Goal: Find specific fact: Find specific fact

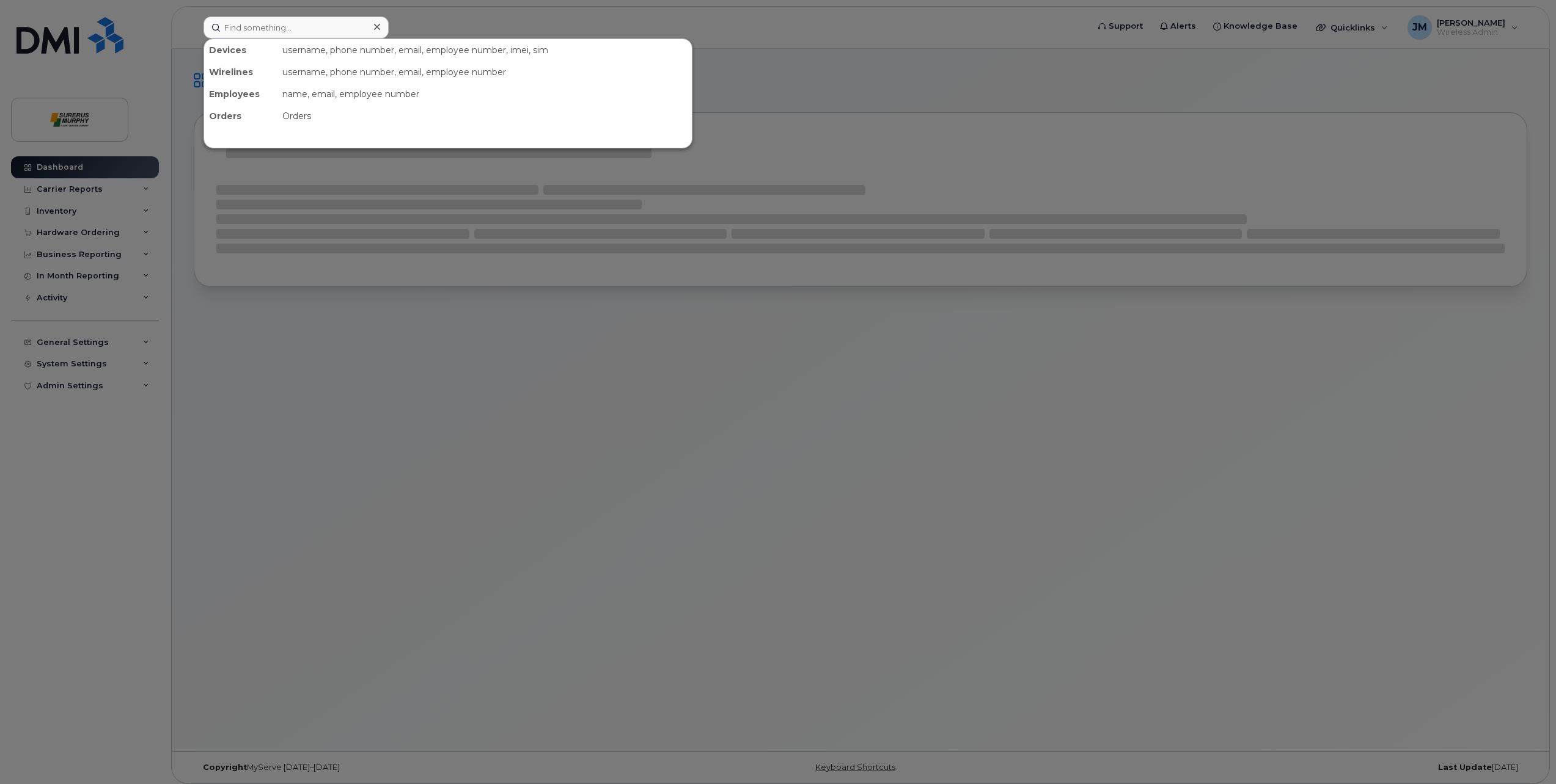
click at [312, 25] on input at bounding box center [296, 28] width 185 height 22
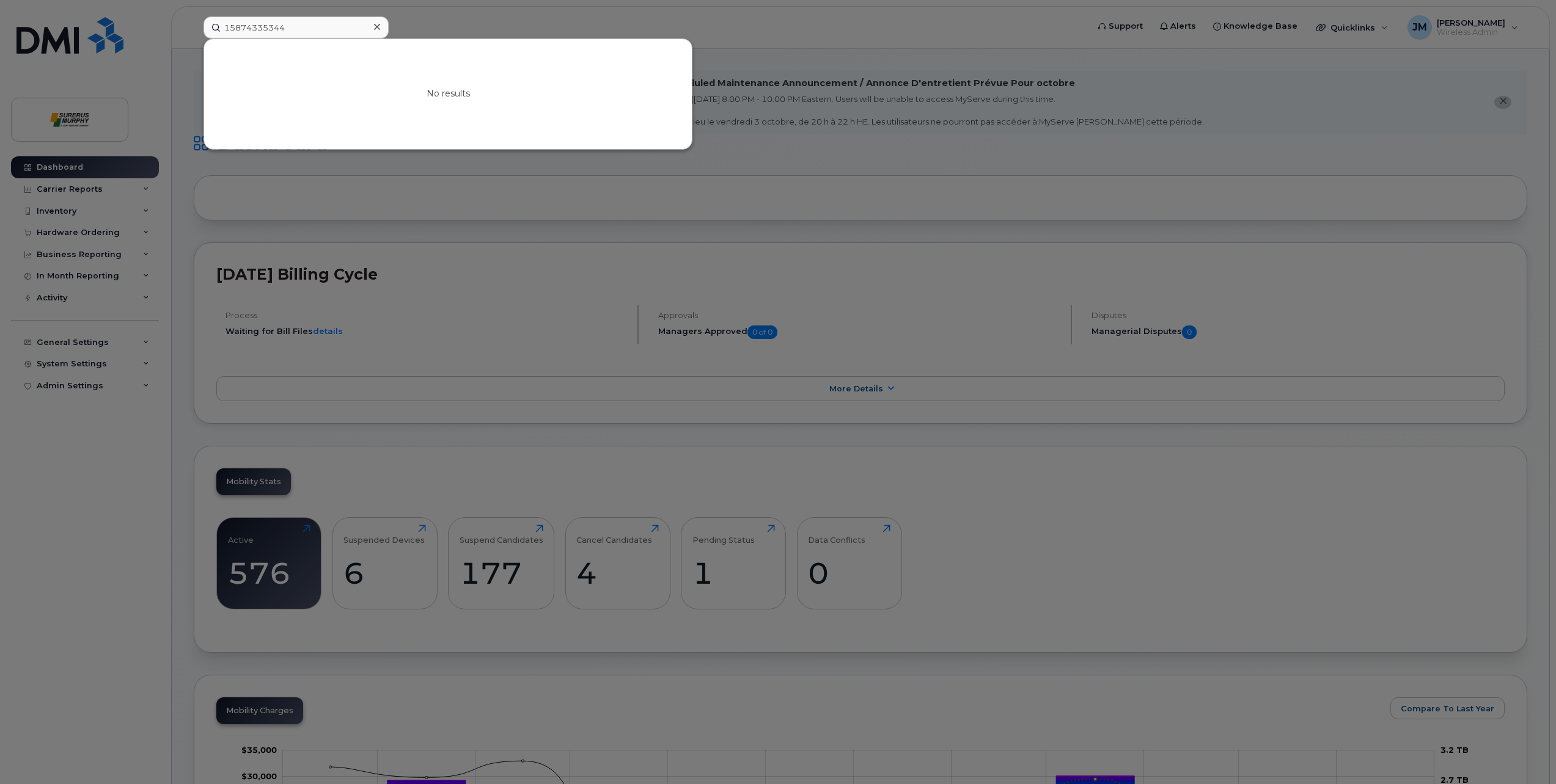
drag, startPoint x: 227, startPoint y: 28, endPoint x: 200, endPoint y: 26, distance: 27.1
click at [200, 26] on div "15874335344 No results" at bounding box center [641, 28] width 896 height 22
type input "5874335344"
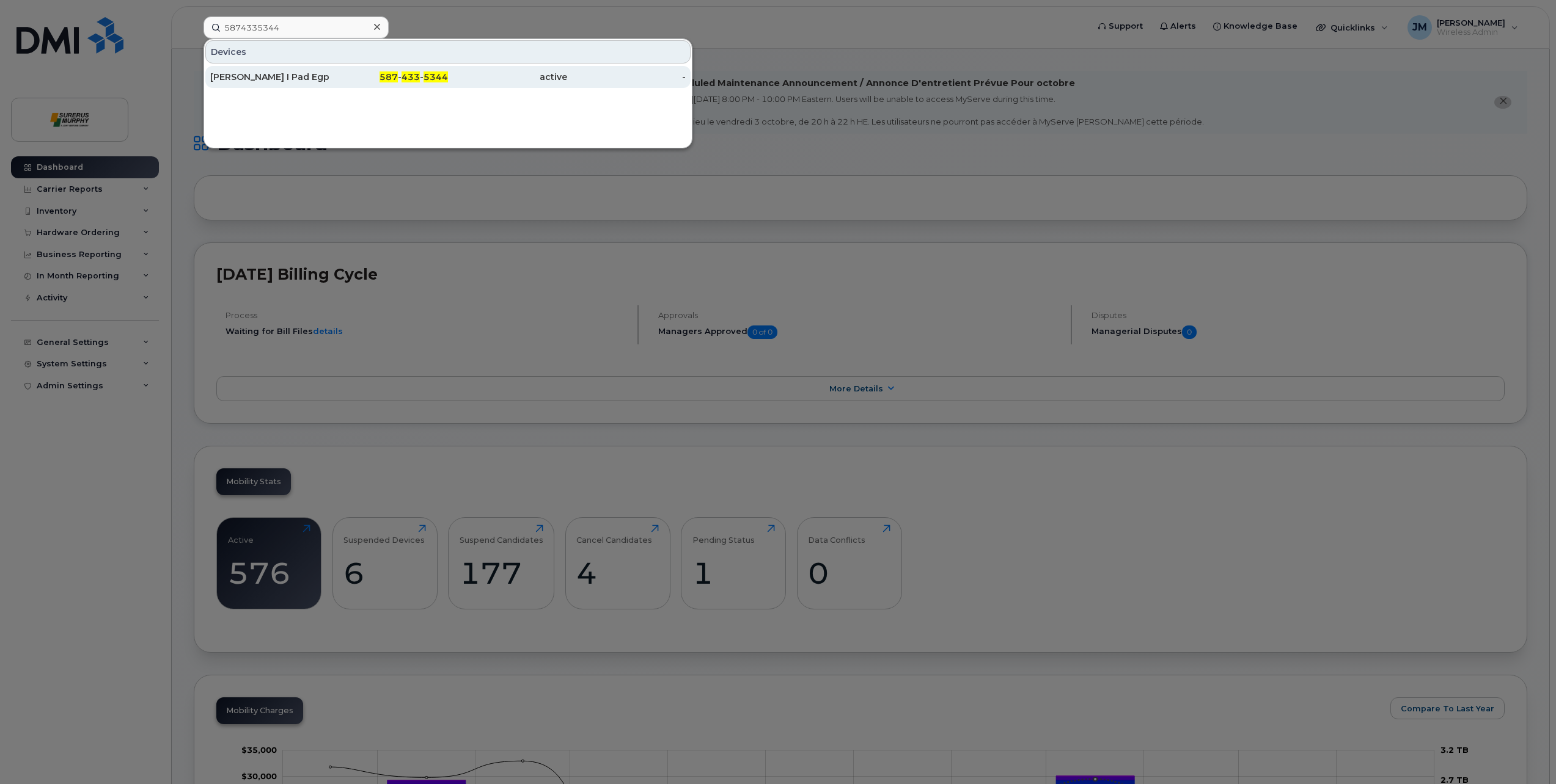
click at [294, 77] on div "[PERSON_NAME] I Pad Egp" at bounding box center [270, 76] width 119 height 12
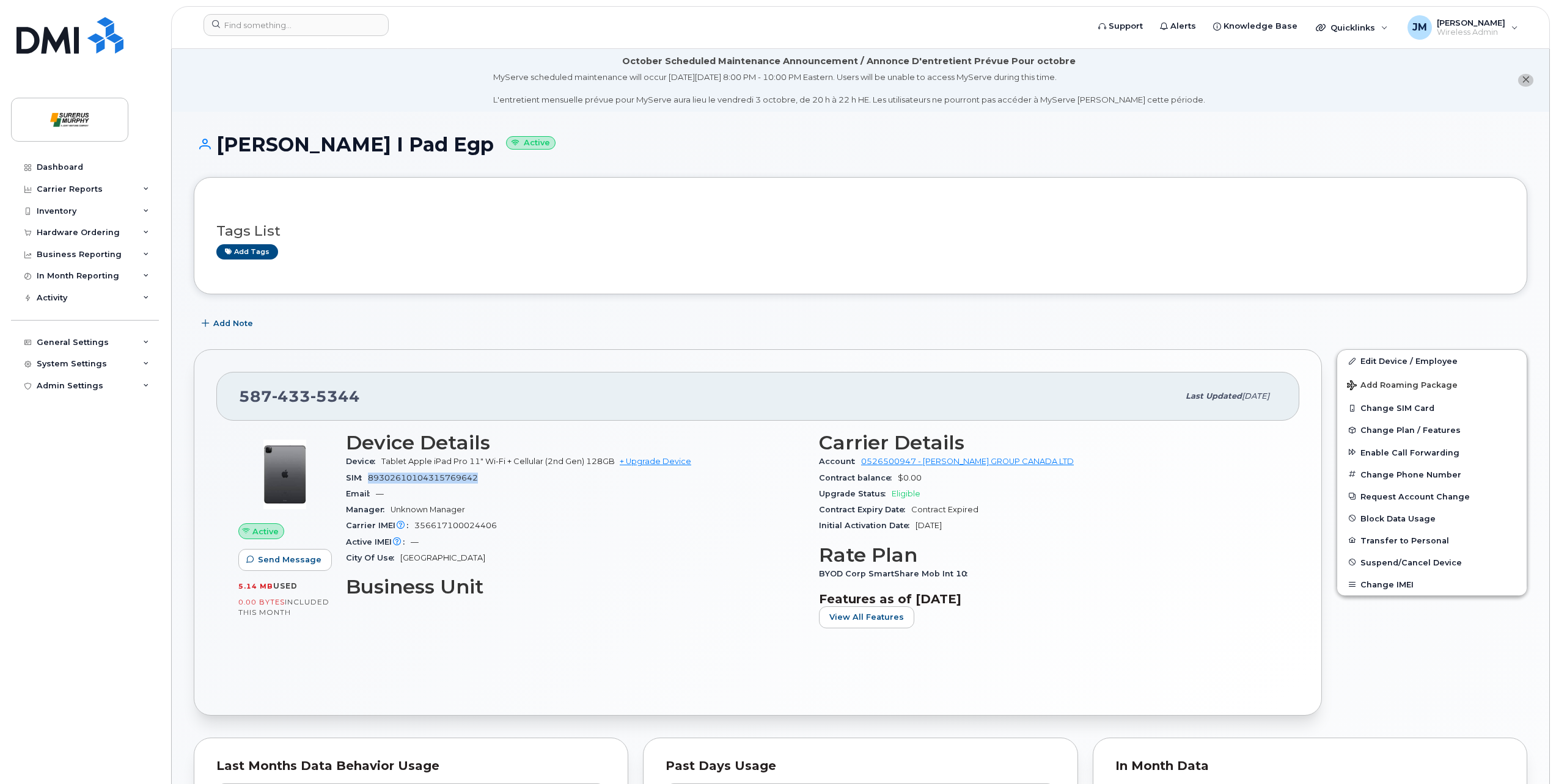
drag, startPoint x: 371, startPoint y: 474, endPoint x: 481, endPoint y: 481, distance: 110.2
click at [484, 481] on div "SIM [TECHNICAL_ID]" at bounding box center [574, 478] width 458 height 16
drag, startPoint x: 481, startPoint y: 481, endPoint x: 447, endPoint y: 480, distance: 34.0
copy span "89302610104315769642"
